Goal: Find specific page/section: Find specific page/section

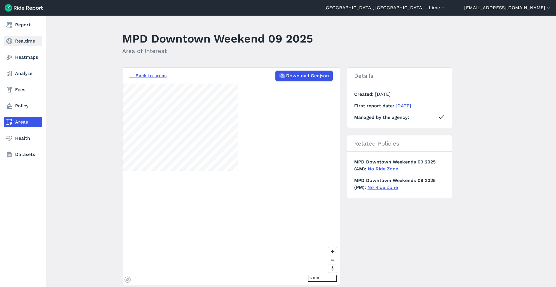
click at [33, 43] on link "Realtime" at bounding box center [23, 41] width 38 height 10
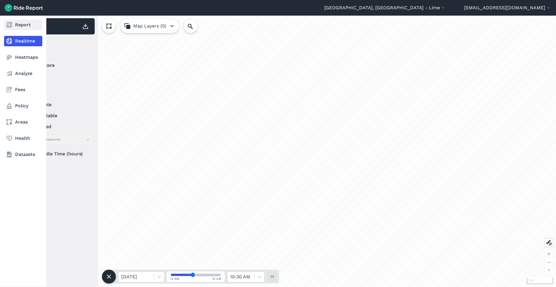
click at [13, 27] on link "Report" at bounding box center [23, 25] width 38 height 10
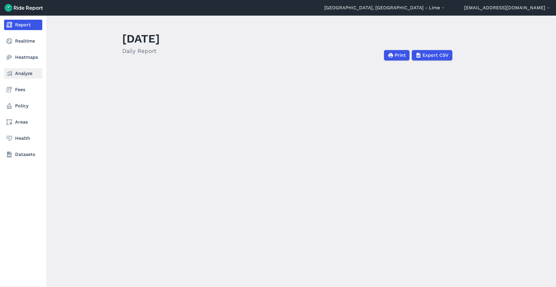
click at [15, 78] on link "Analyze" at bounding box center [23, 73] width 38 height 10
